Goal: Use online tool/utility: Utilize a website feature to perform a specific function

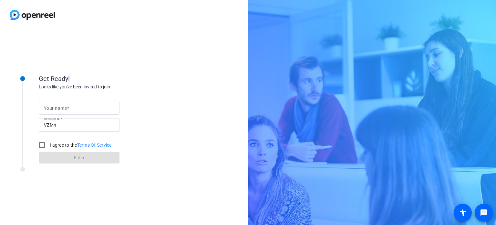
click at [62, 108] on mat-label "Your name" at bounding box center [55, 107] width 23 height 5
click at [62, 108] on input "Your name" at bounding box center [79, 108] width 70 height 8
type input "[PERSON_NAME]"
click at [40, 143] on input "I agree to the Terms Of Service" at bounding box center [42, 144] width 13 height 13
checkbox input "true"
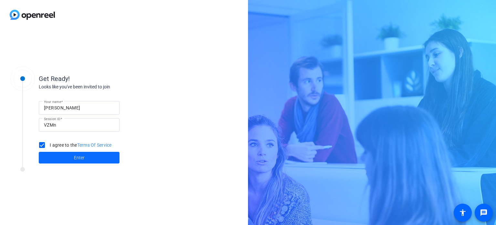
click at [73, 156] on span at bounding box center [79, 158] width 81 height 16
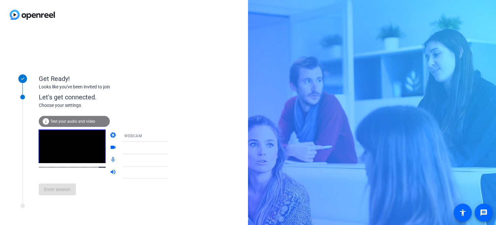
click at [71, 120] on span "Test your audio and video" at bounding box center [72, 121] width 45 height 5
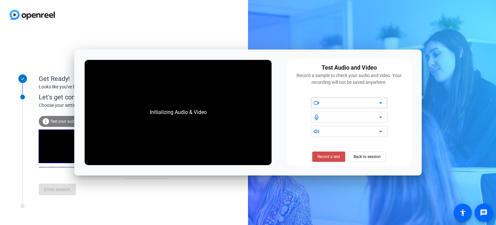
click at [326, 157] on span "Record a test" at bounding box center [329, 156] width 23 height 6
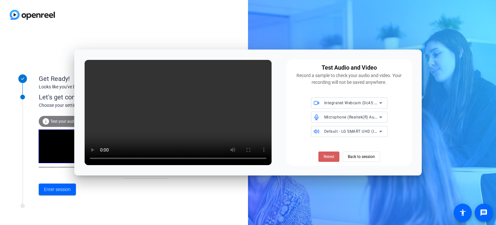
click at [325, 154] on span "Retest" at bounding box center [329, 156] width 11 height 6
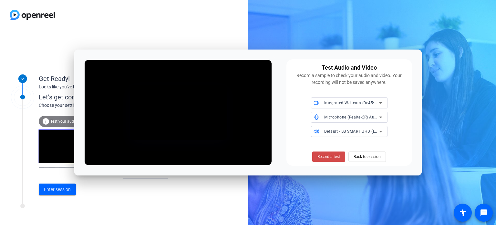
click at [331, 157] on span "Record a test" at bounding box center [329, 156] width 23 height 6
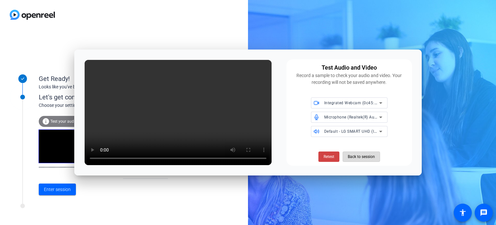
click at [368, 158] on span "Back to session" at bounding box center [361, 156] width 27 height 12
